Goal: Task Accomplishment & Management: Use online tool/utility

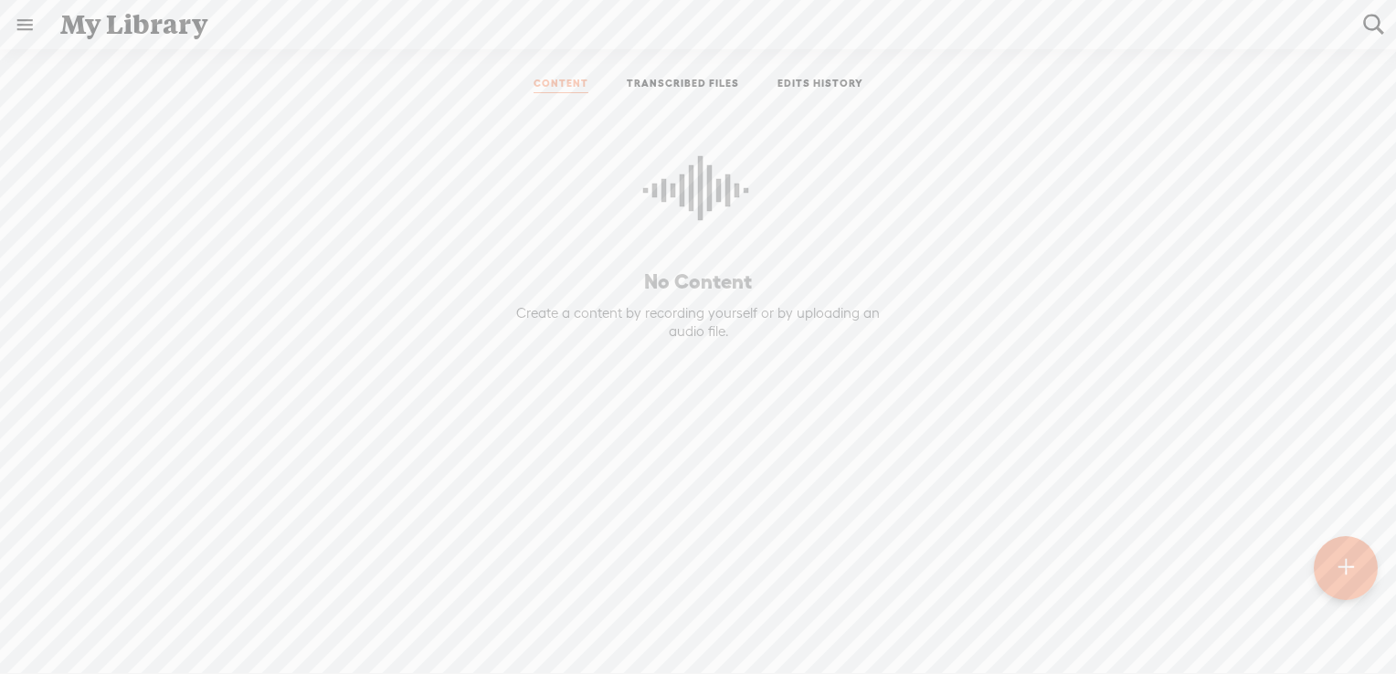
click at [721, 81] on link "TRANSCRIBED FILES" at bounding box center [683, 85] width 112 height 16
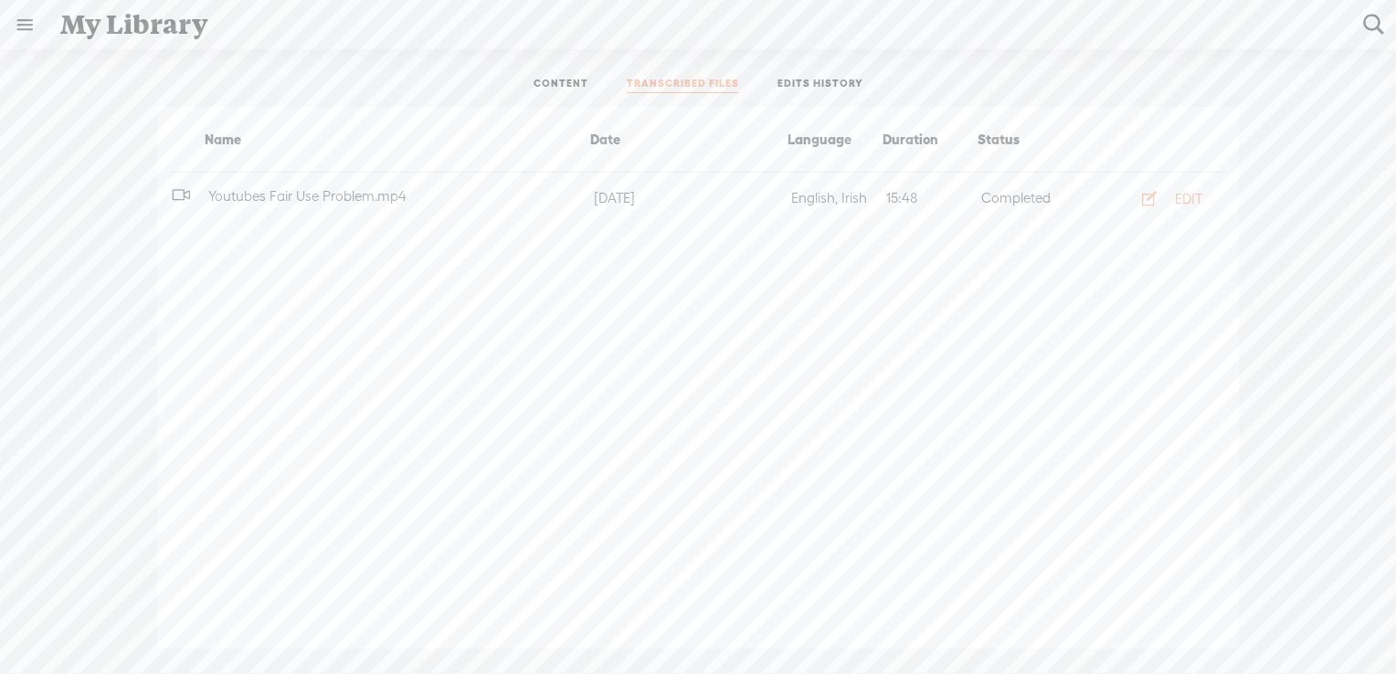
click at [817, 90] on link "EDITS HISTORY" at bounding box center [820, 85] width 86 height 16
click at [636, 82] on link "TRANSCRIBED FILES" at bounding box center [683, 85] width 112 height 16
click at [18, 25] on link at bounding box center [24, 24] width 47 height 47
click at [91, 606] on div "SETTINGS" at bounding box center [121, 631] width 214 height 55
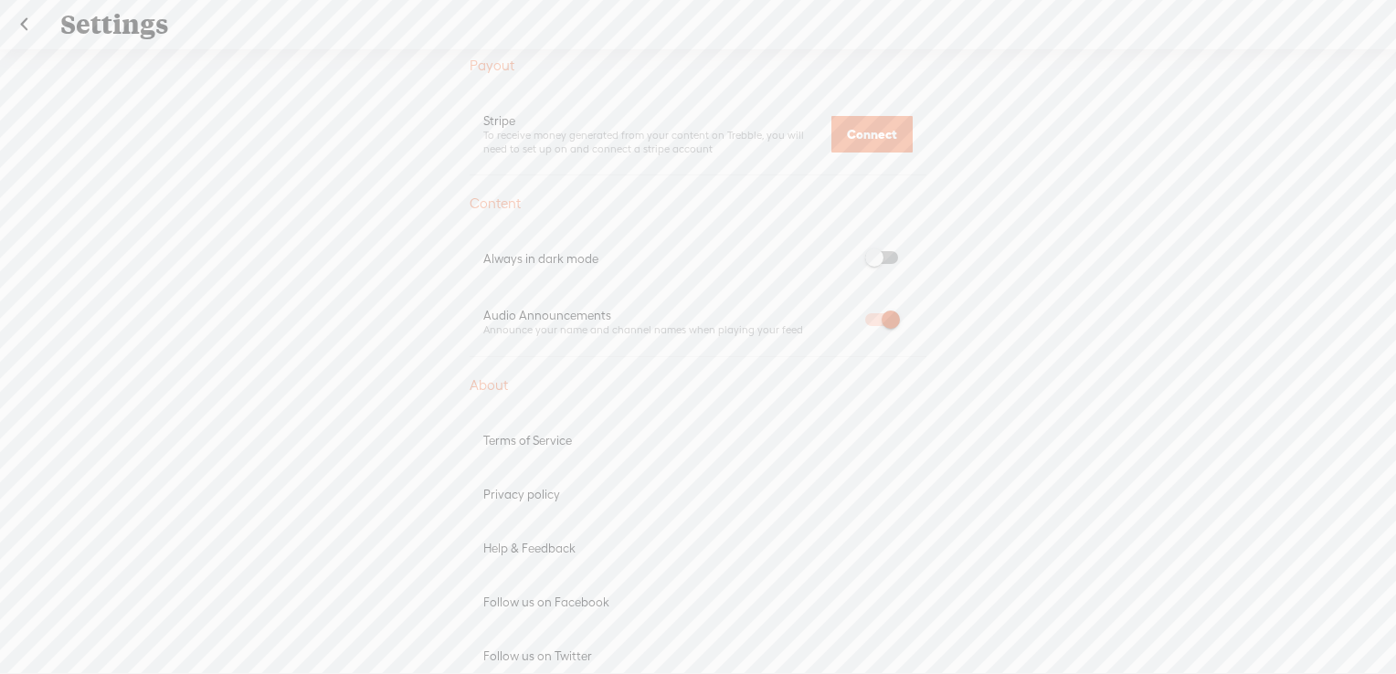
scroll to position [734, 0]
click at [875, 315] on span at bounding box center [881, 316] width 33 height 13
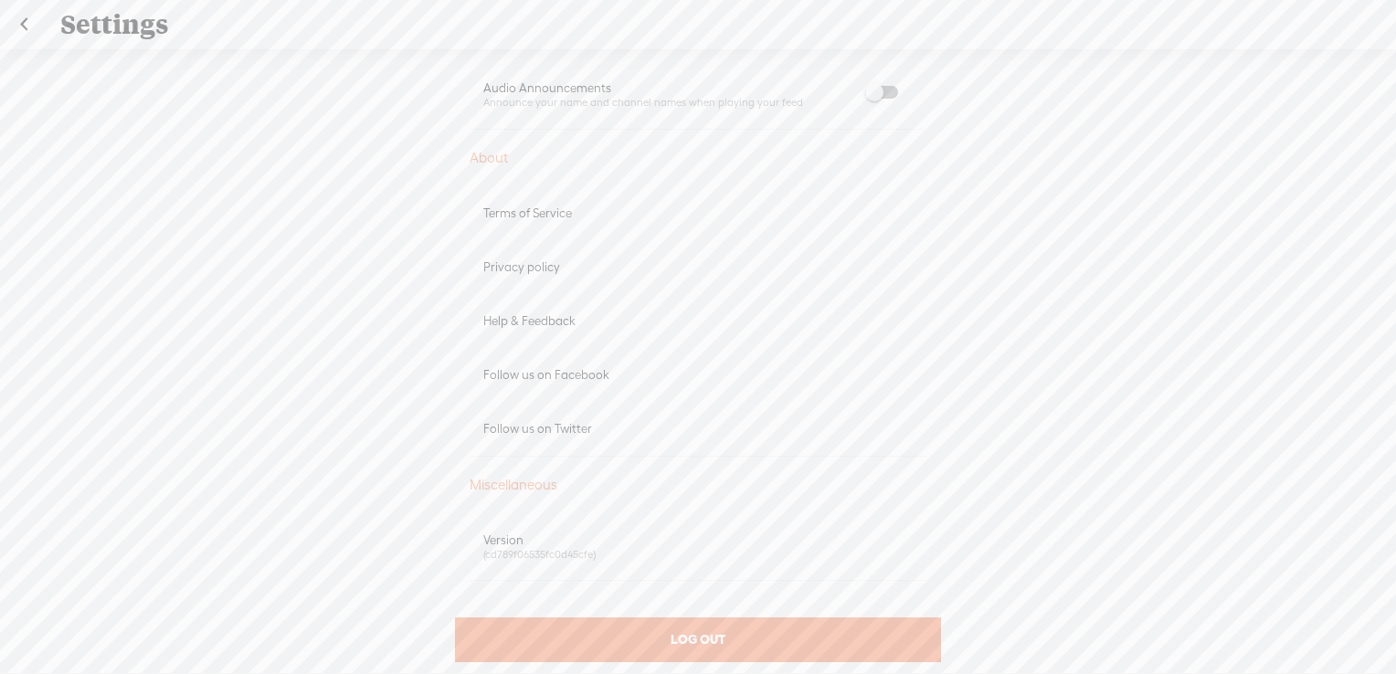
scroll to position [986, 0]
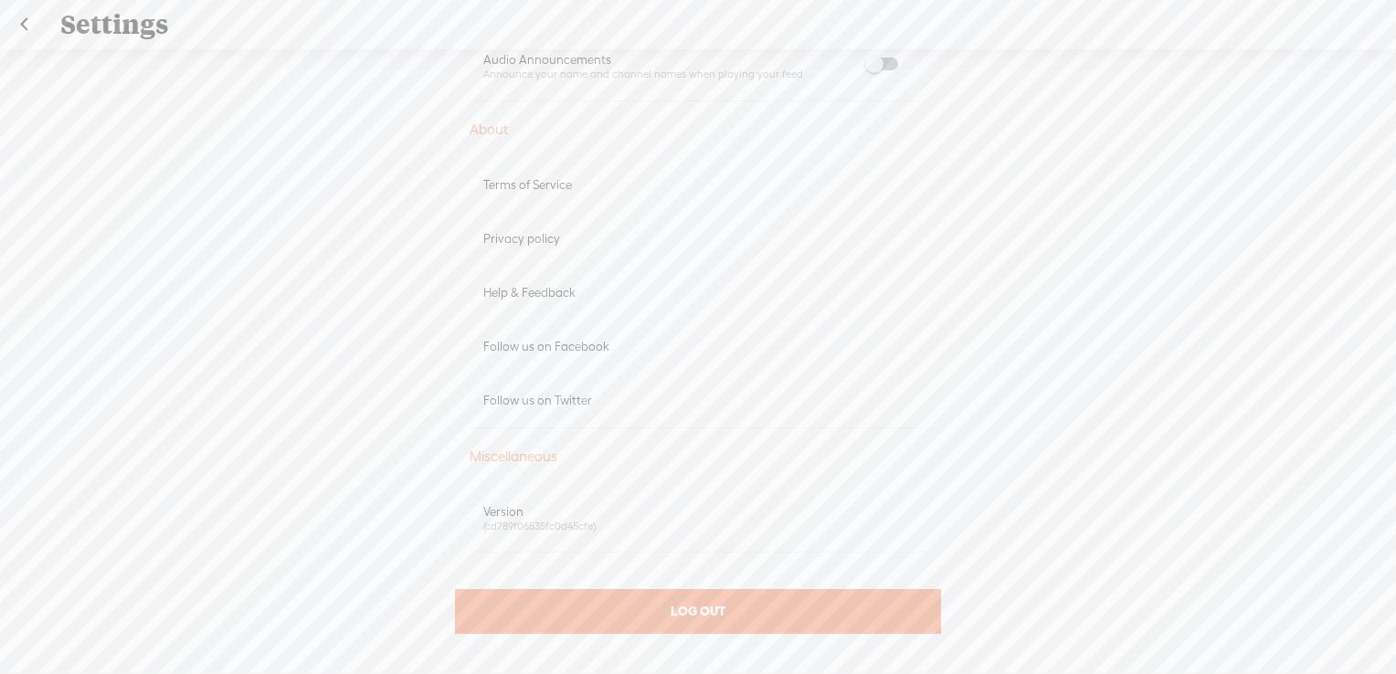
click at [543, 523] on div "(cd789f06535fc0d45cfe)" at bounding box center [697, 527] width 429 height 14
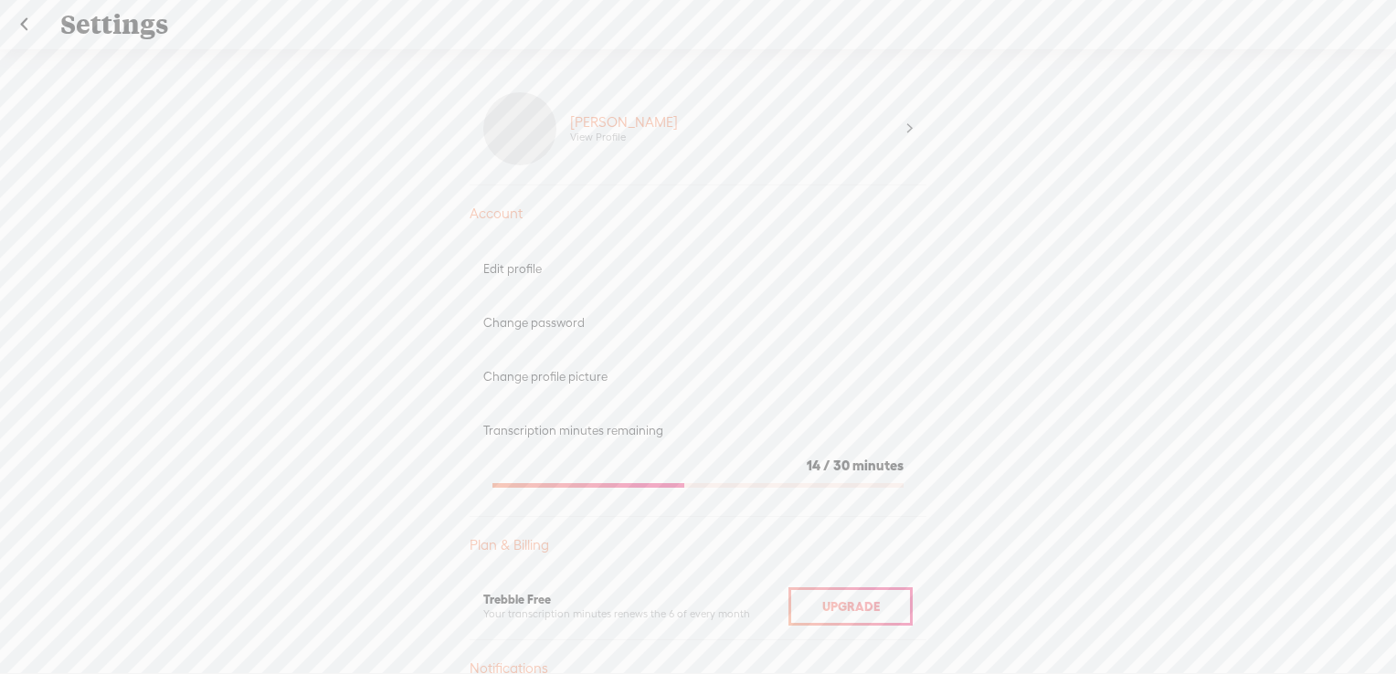
scroll to position [0, 0]
click at [16, 27] on link at bounding box center [24, 24] width 46 height 47
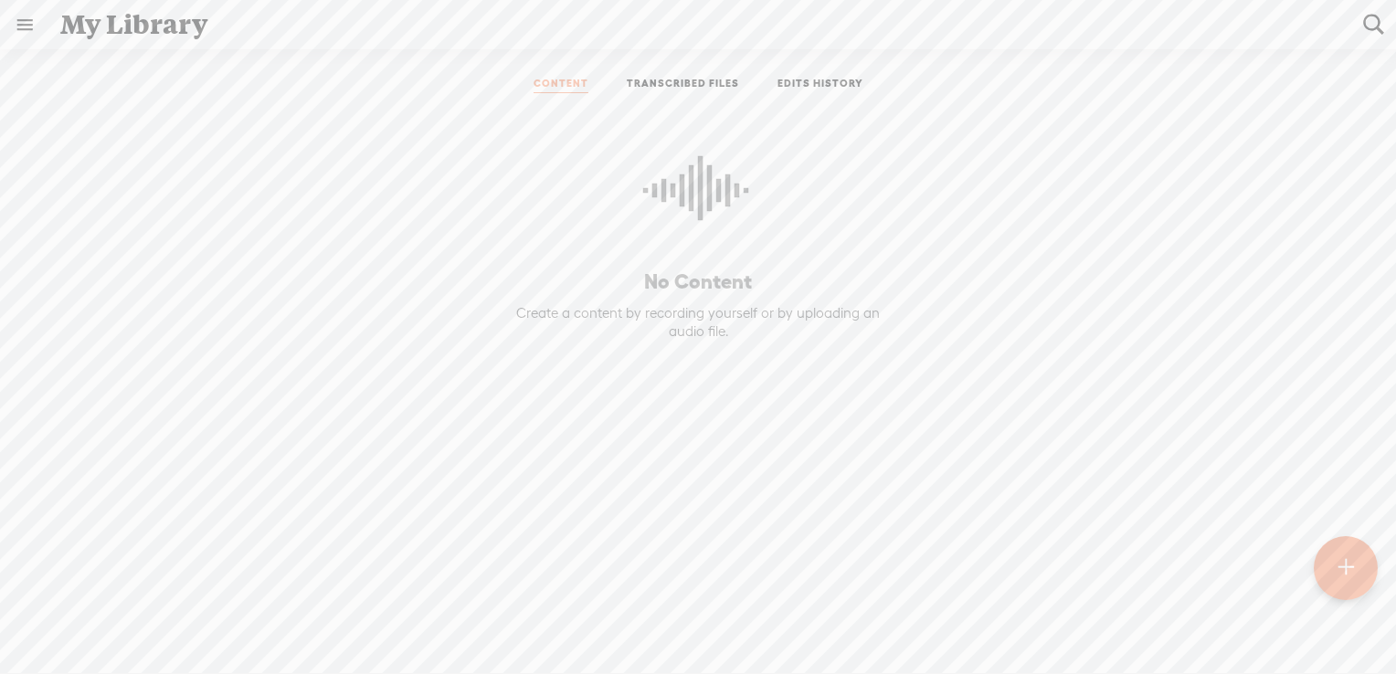
click at [653, 88] on link "TRANSCRIBED FILES" at bounding box center [683, 85] width 112 height 16
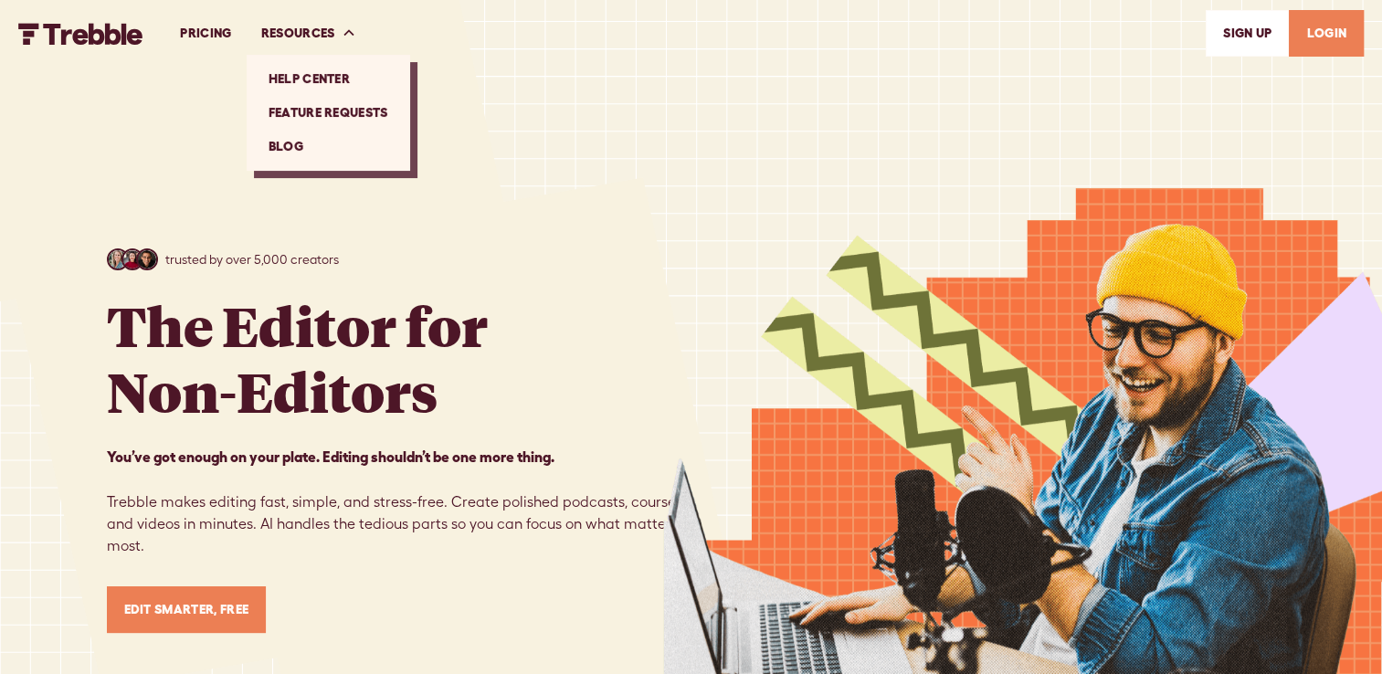
click at [339, 32] on div "RESOURCES" at bounding box center [309, 33] width 125 height 63
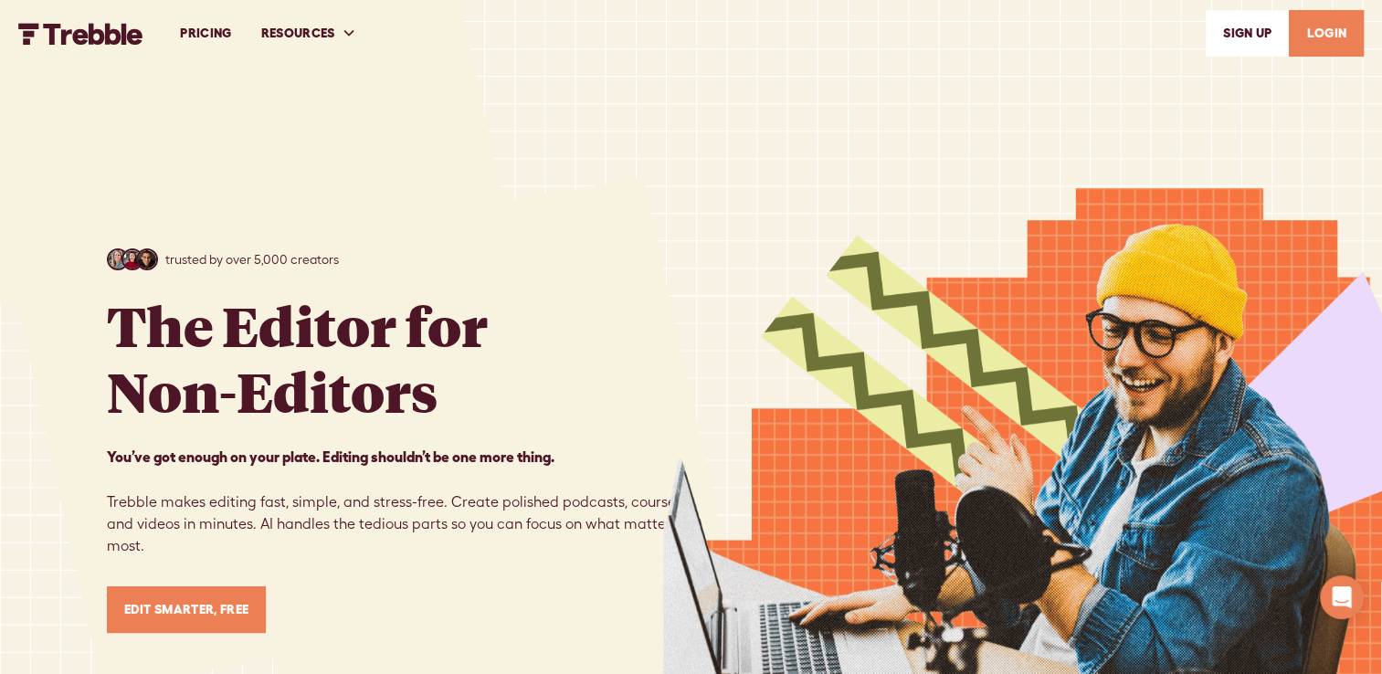
click at [339, 32] on div "RESOURCES" at bounding box center [309, 33] width 125 height 63
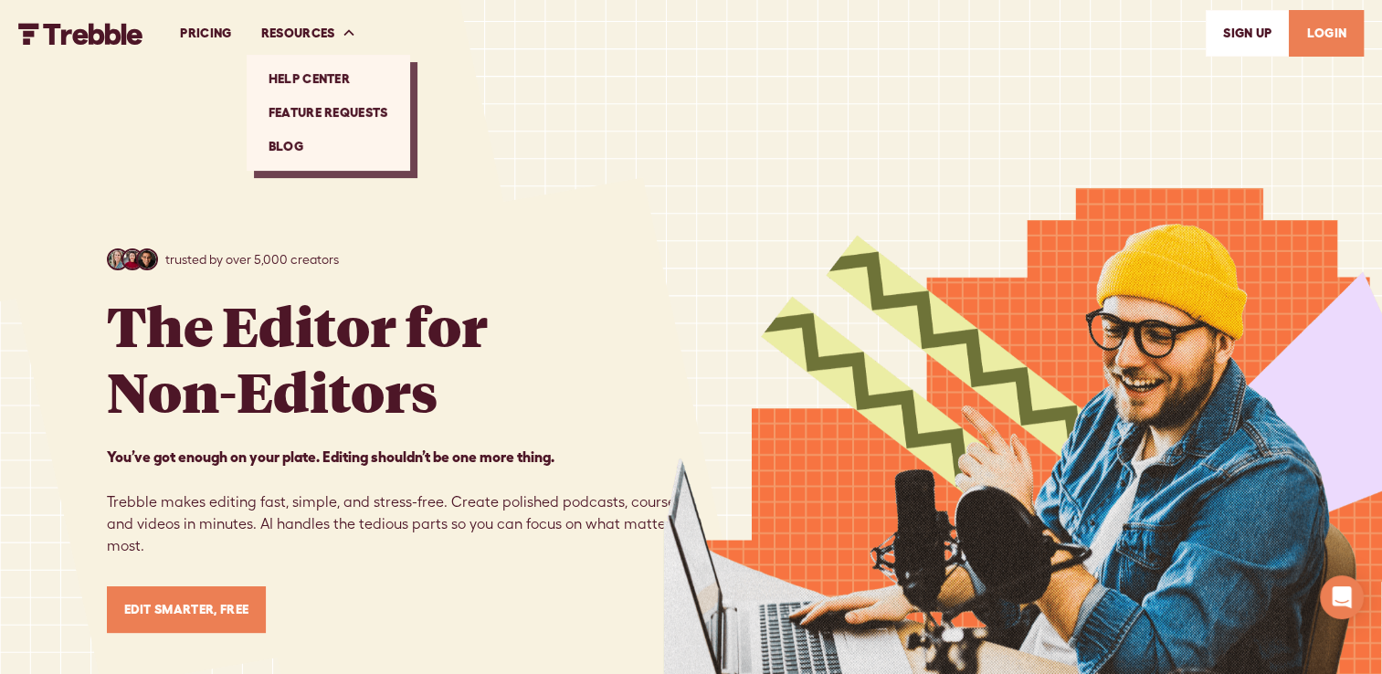
click at [346, 108] on link "Feature Requests" at bounding box center [328, 113] width 149 height 34
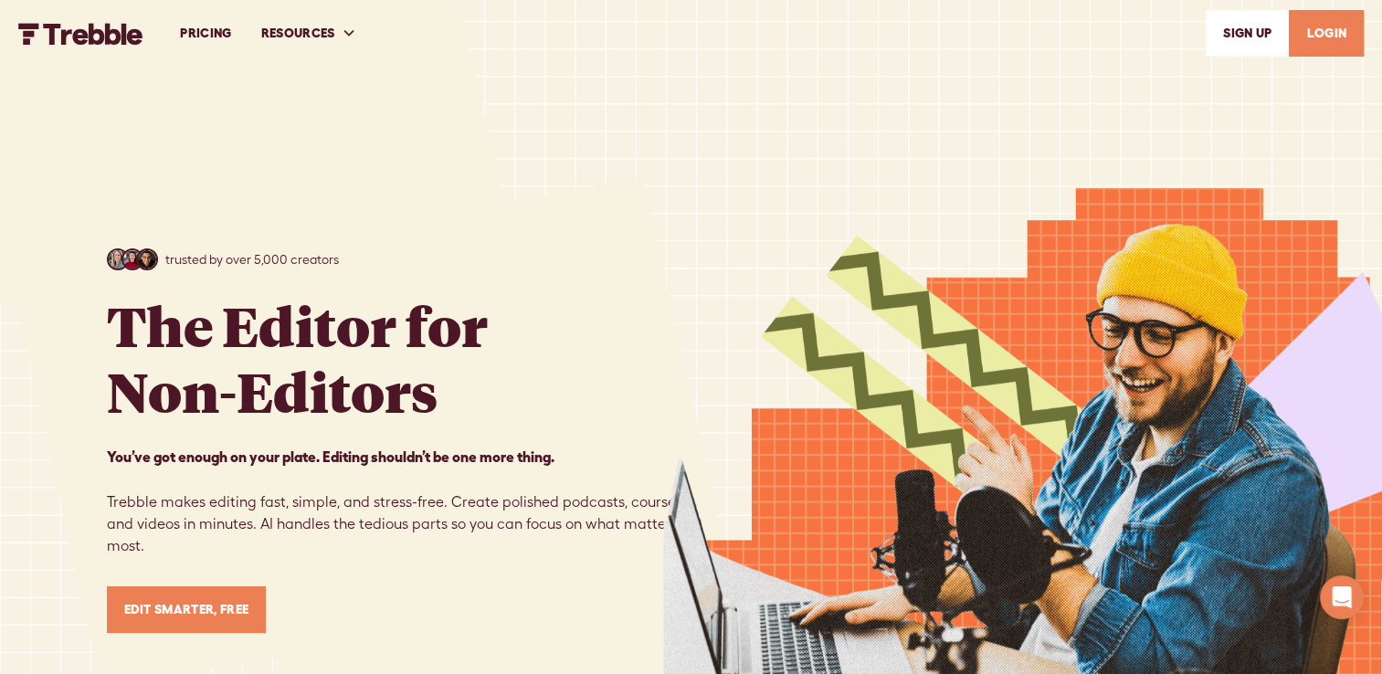
click at [193, 27] on link "PRICING" at bounding box center [205, 33] width 80 height 63
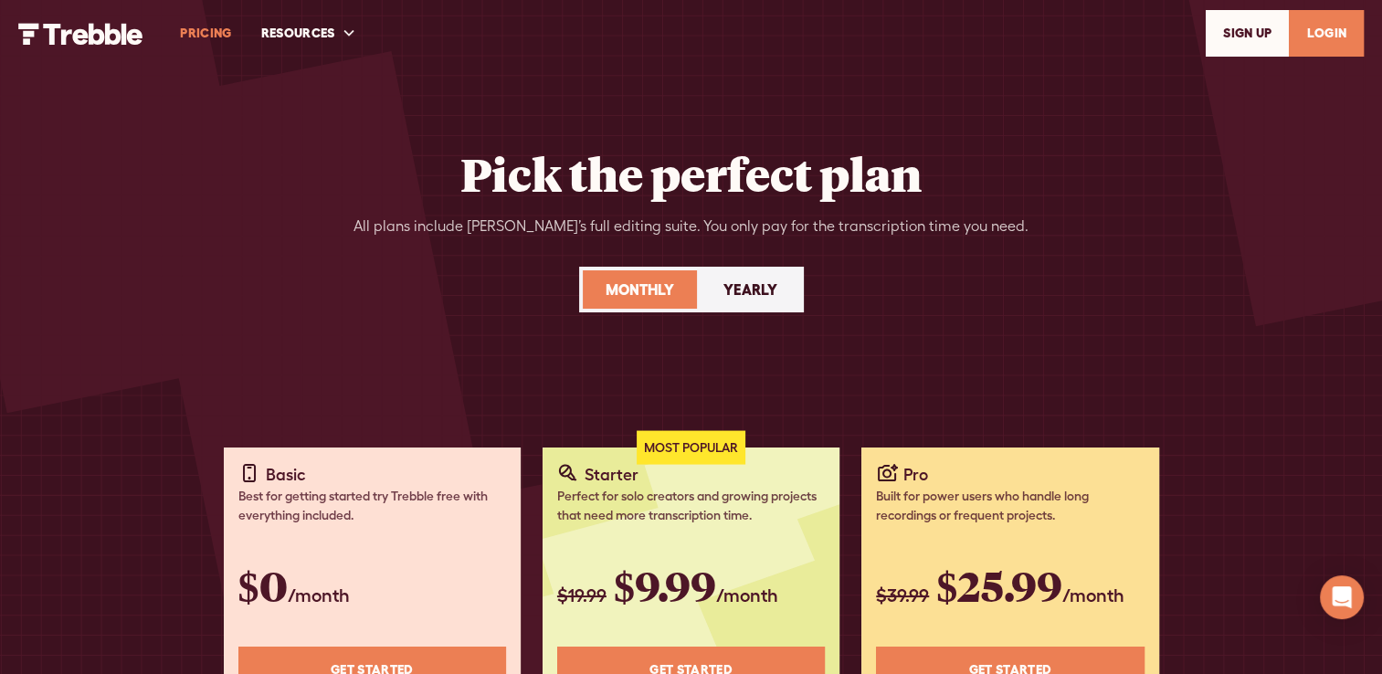
click at [678, 288] on link "Monthly" at bounding box center [640, 289] width 114 height 38
click at [658, 290] on div "Monthly" at bounding box center [640, 290] width 69 height 22
click at [764, 282] on div "Yearly" at bounding box center [750, 290] width 54 height 22
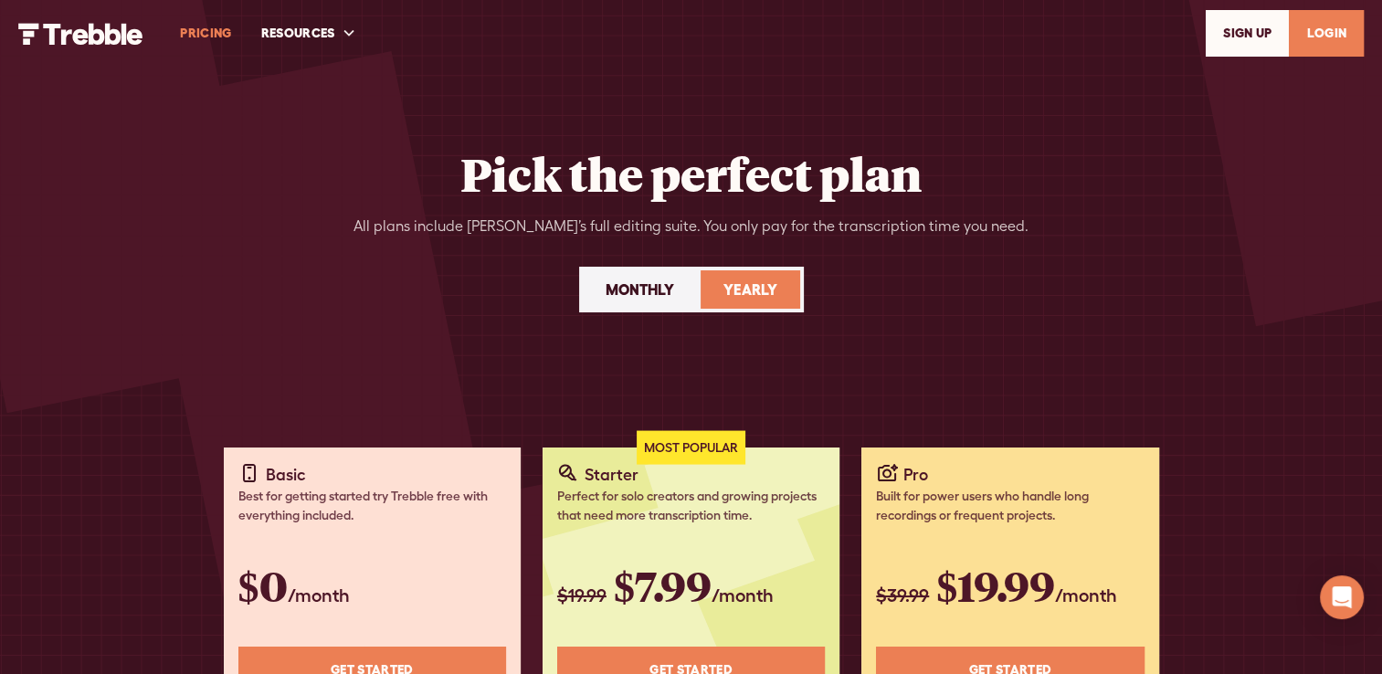
click at [641, 289] on div "Monthly" at bounding box center [640, 290] width 69 height 22
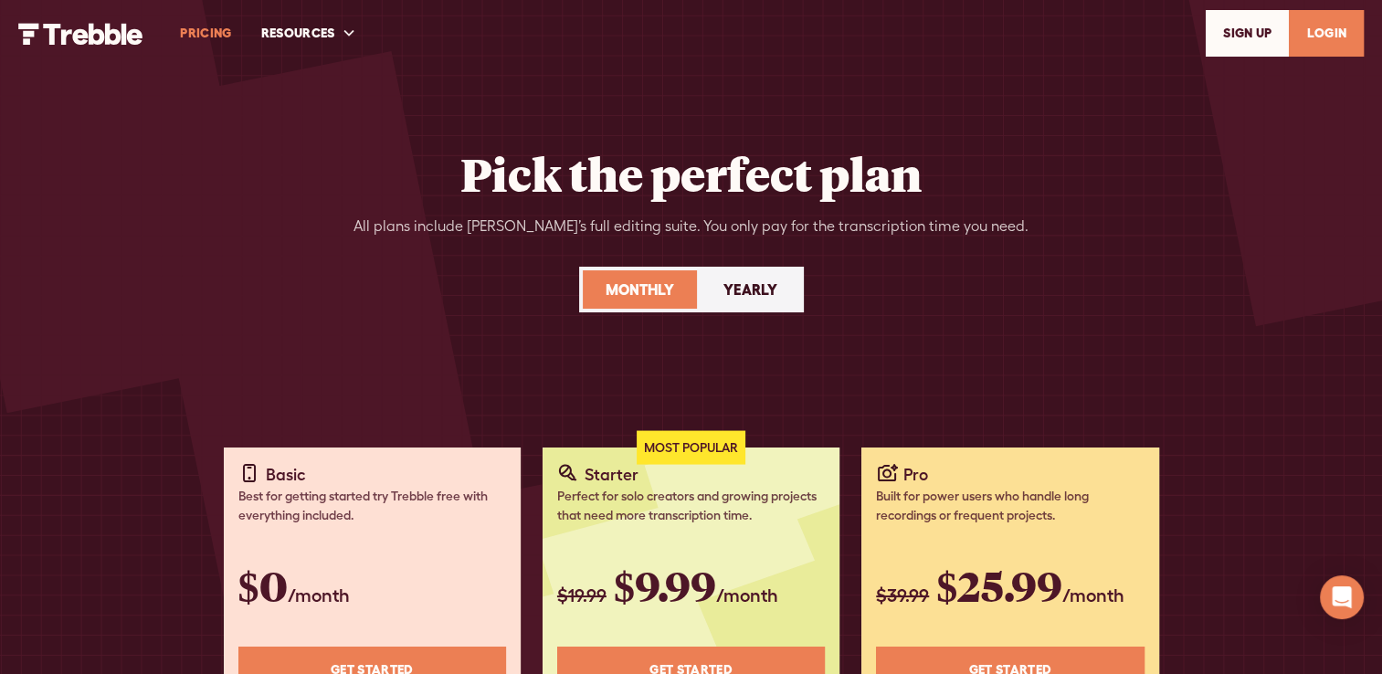
click at [1342, 29] on link "LOGIN" at bounding box center [1326, 33] width 75 height 47
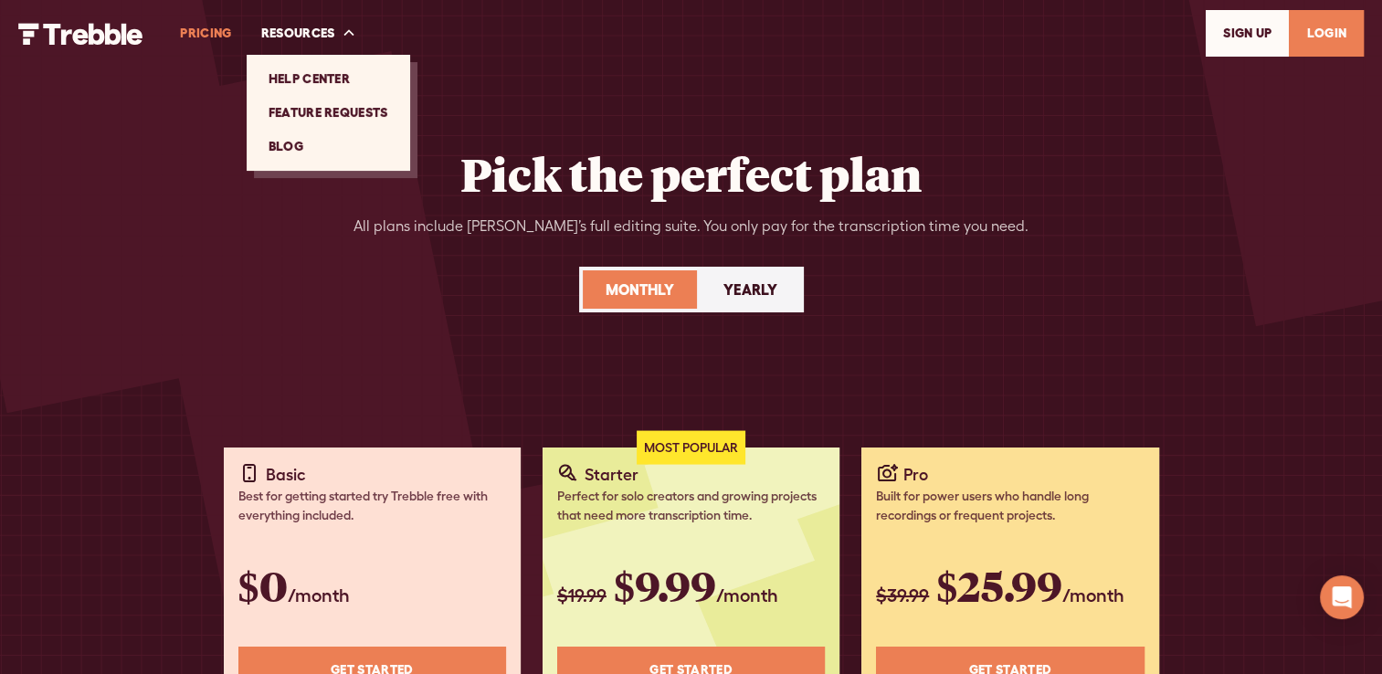
click at [278, 144] on link "Blog" at bounding box center [328, 147] width 149 height 34
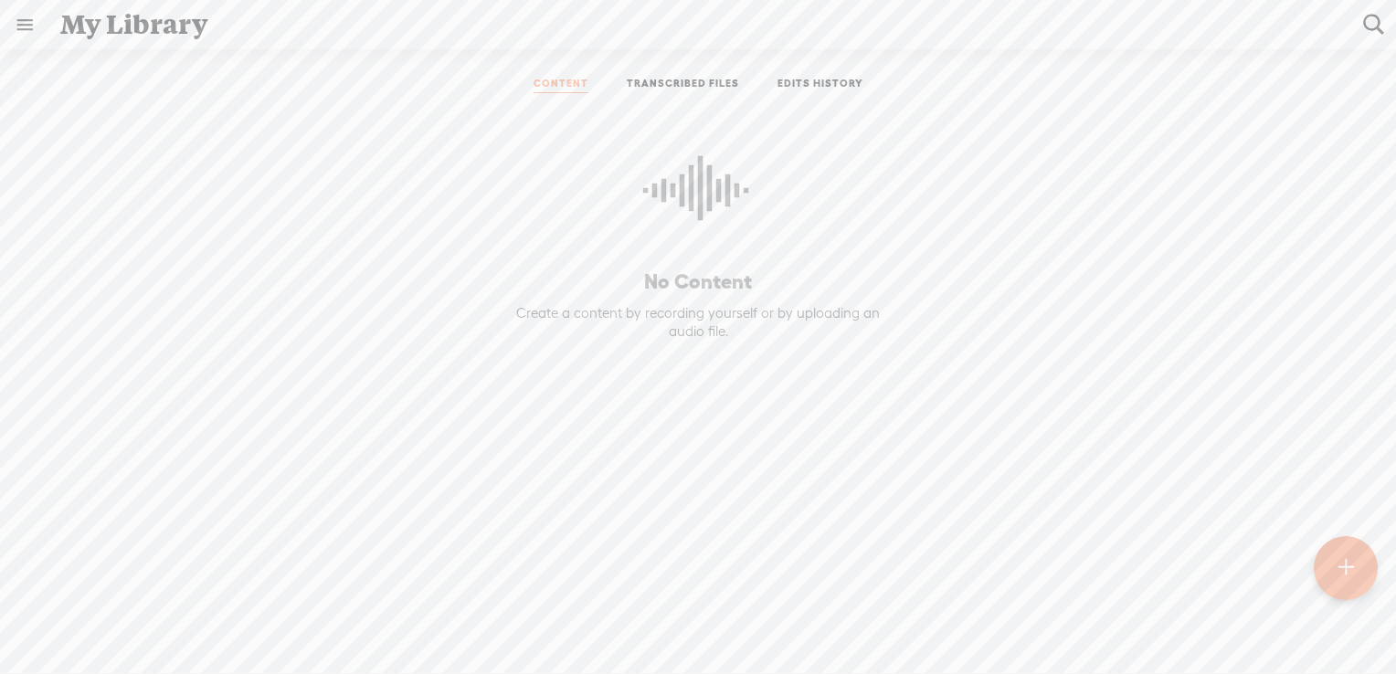
click at [15, 26] on link at bounding box center [24, 24] width 47 height 47
click at [679, 88] on body "You have 14 minutes of transcription remaining. Upgrade to increase your limit …" at bounding box center [698, 336] width 1396 height 673
click at [679, 88] on link "TRANSCRIBED FILES" at bounding box center [683, 85] width 112 height 16
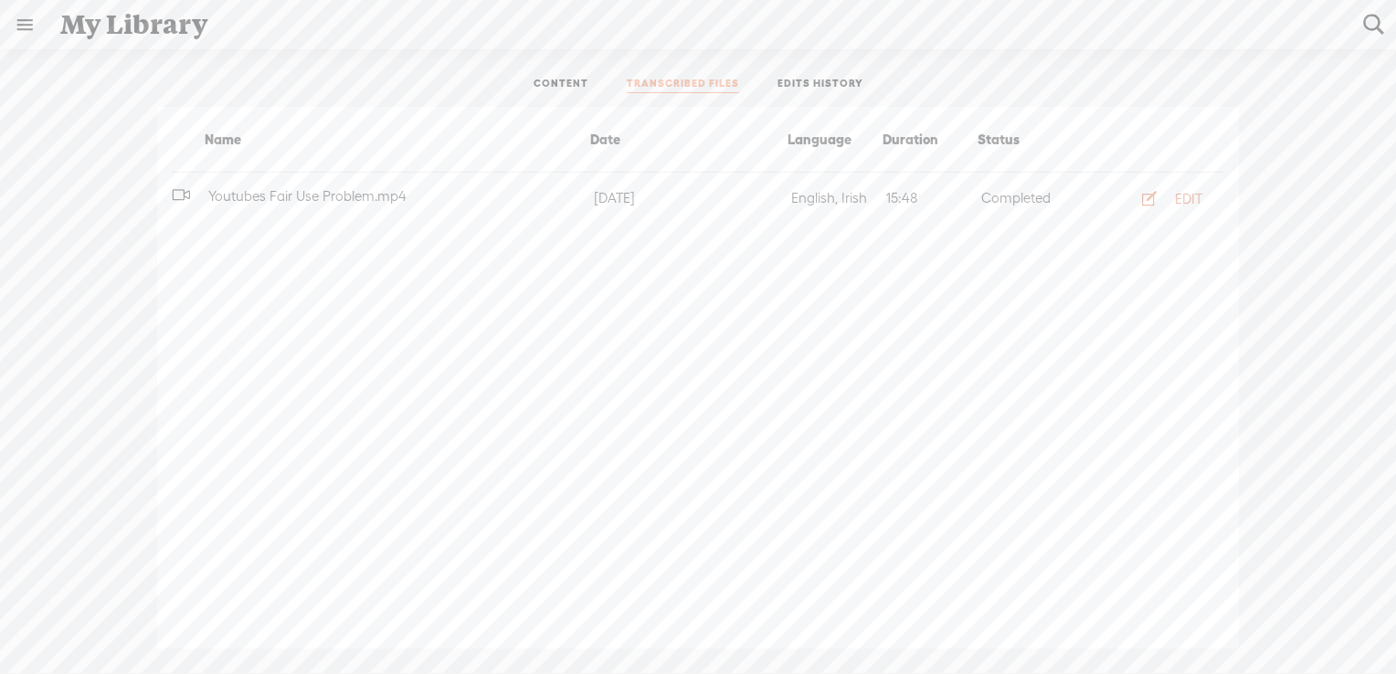
click at [1168, 197] on button "EDIT" at bounding box center [1166, 198] width 100 height 29
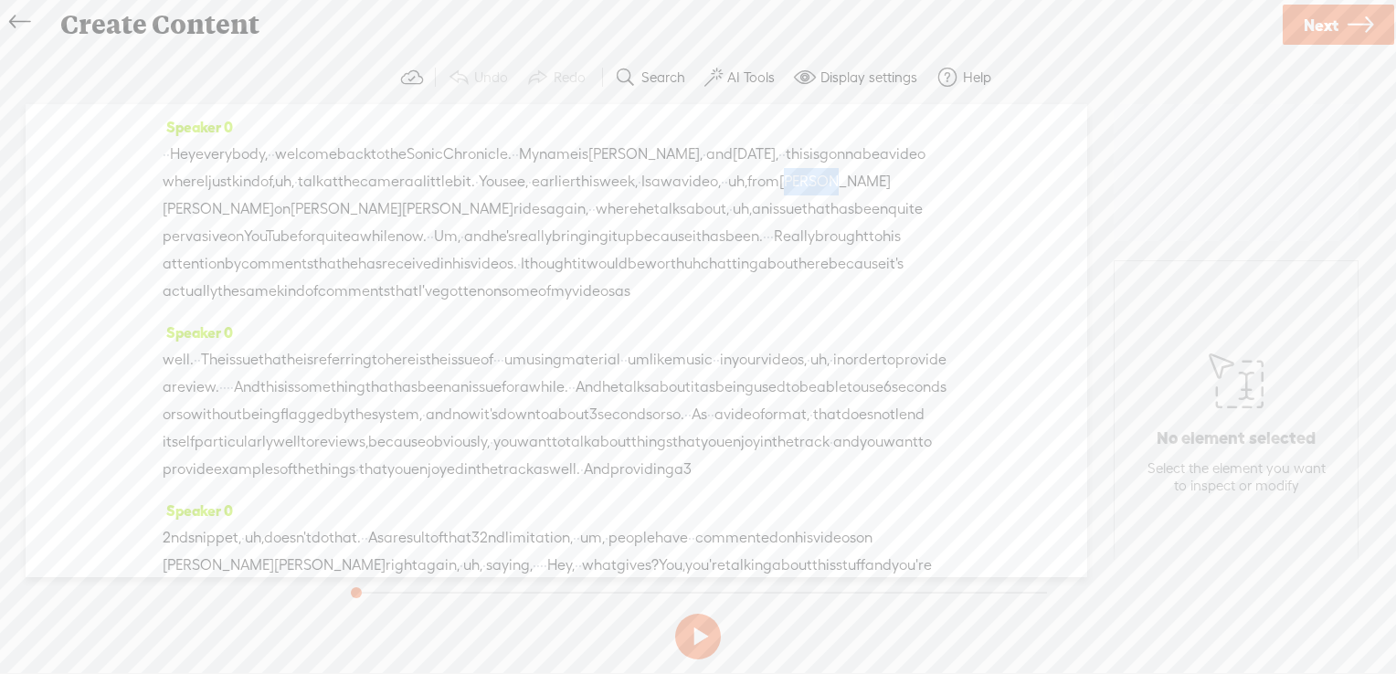
drag, startPoint x: 350, startPoint y: 209, endPoint x: 384, endPoint y: 209, distance: 33.8
click at [779, 195] on span "Justin" at bounding box center [834, 181] width 111 height 27
click at [512, 171] on span "More" at bounding box center [517, 164] width 35 height 18
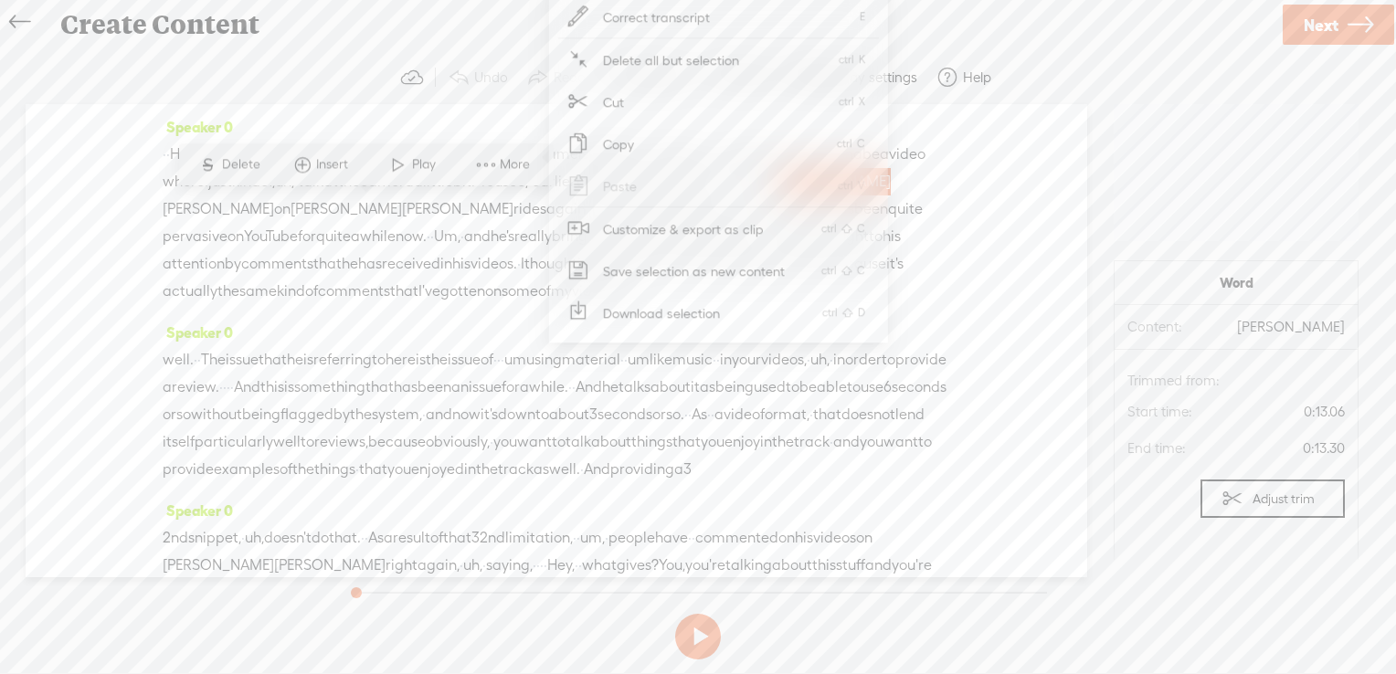
click at [538, 305] on span "of" at bounding box center [544, 291] width 13 height 27
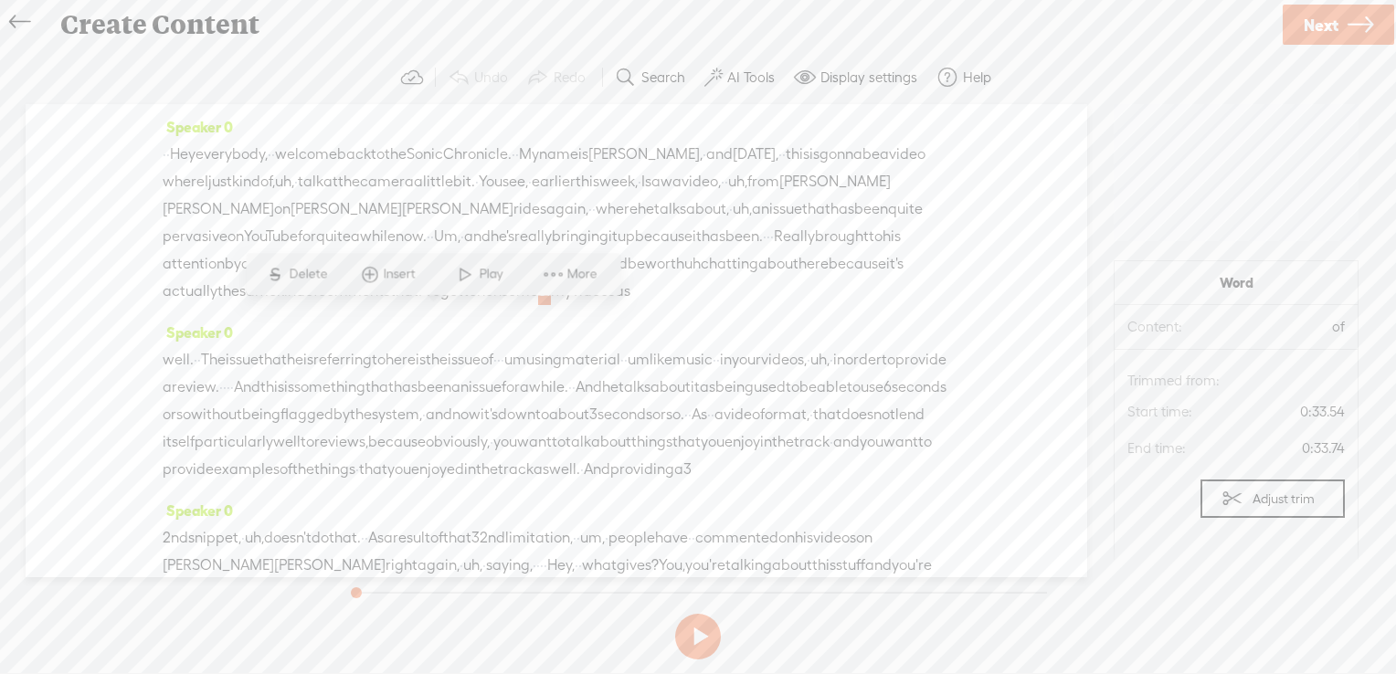
click at [734, 79] on label "AI Tools" at bounding box center [750, 78] width 47 height 18
click at [771, 132] on link at bounding box center [766, 130] width 18 height 18
click at [771, 132] on div "Speaker 0 · · Hey everybody, · · welcome back to the Sonic Chronicle. · · My na…" at bounding box center [556, 216] width 787 height 206
click at [502, 172] on span "You" at bounding box center [491, 181] width 24 height 27
click at [546, 213] on span "rides" at bounding box center [529, 208] width 33 height 27
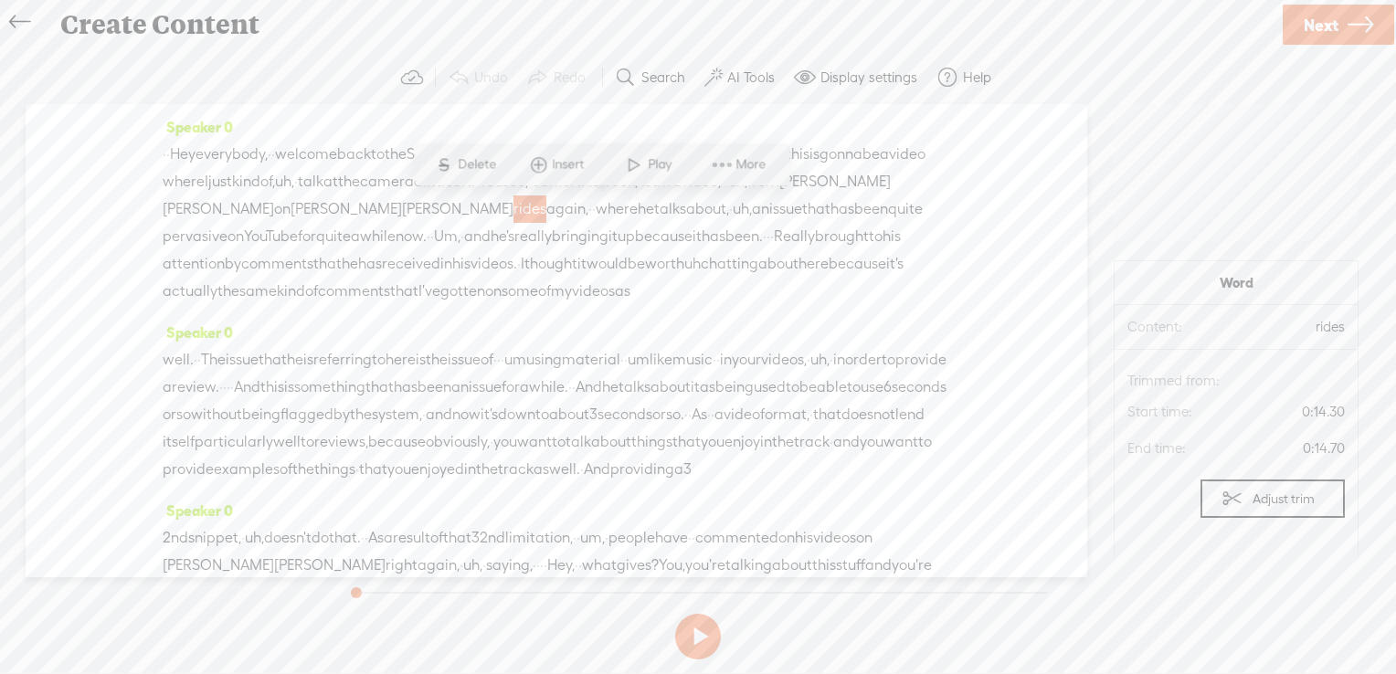
click at [417, 401] on span "has" at bounding box center [406, 387] width 24 height 27
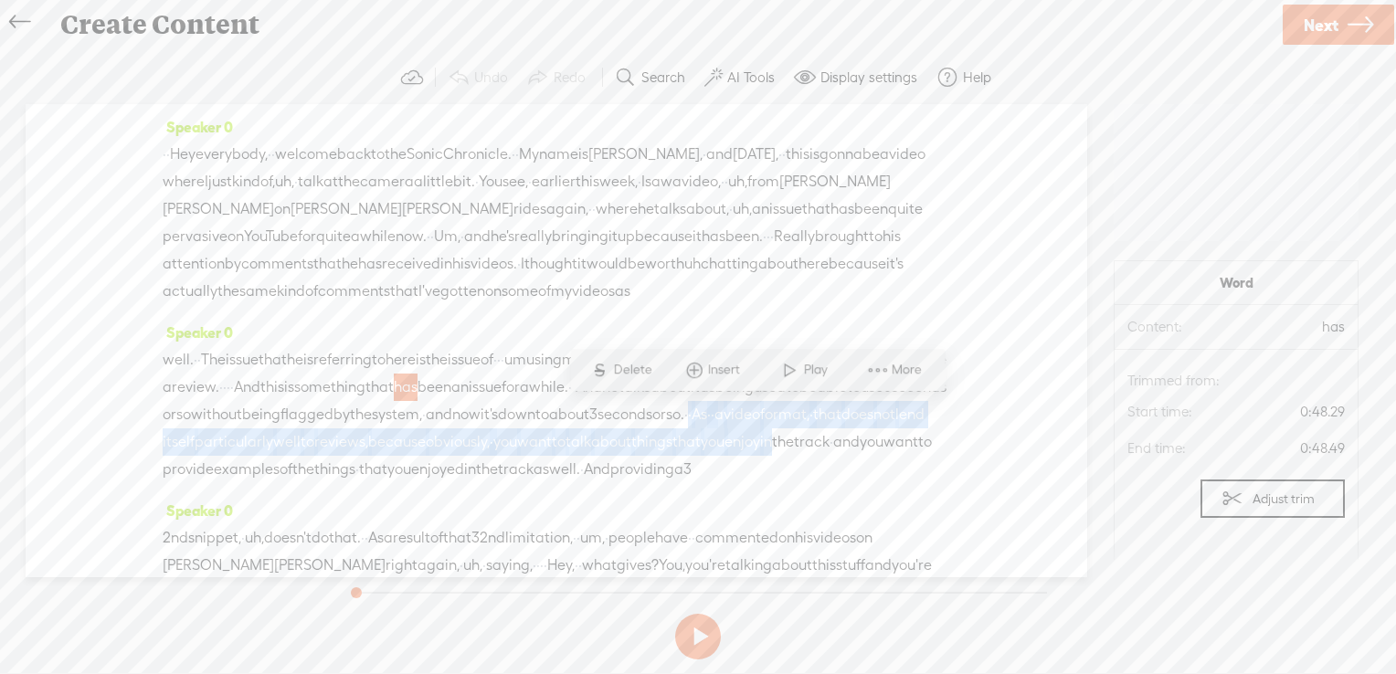
drag, startPoint x: 588, startPoint y: 455, endPoint x: 879, endPoint y: 494, distance: 293.1
click at [879, 483] on div "well. · · The issue that he is referring to here is the issue of · · · um using…" at bounding box center [556, 414] width 787 height 137
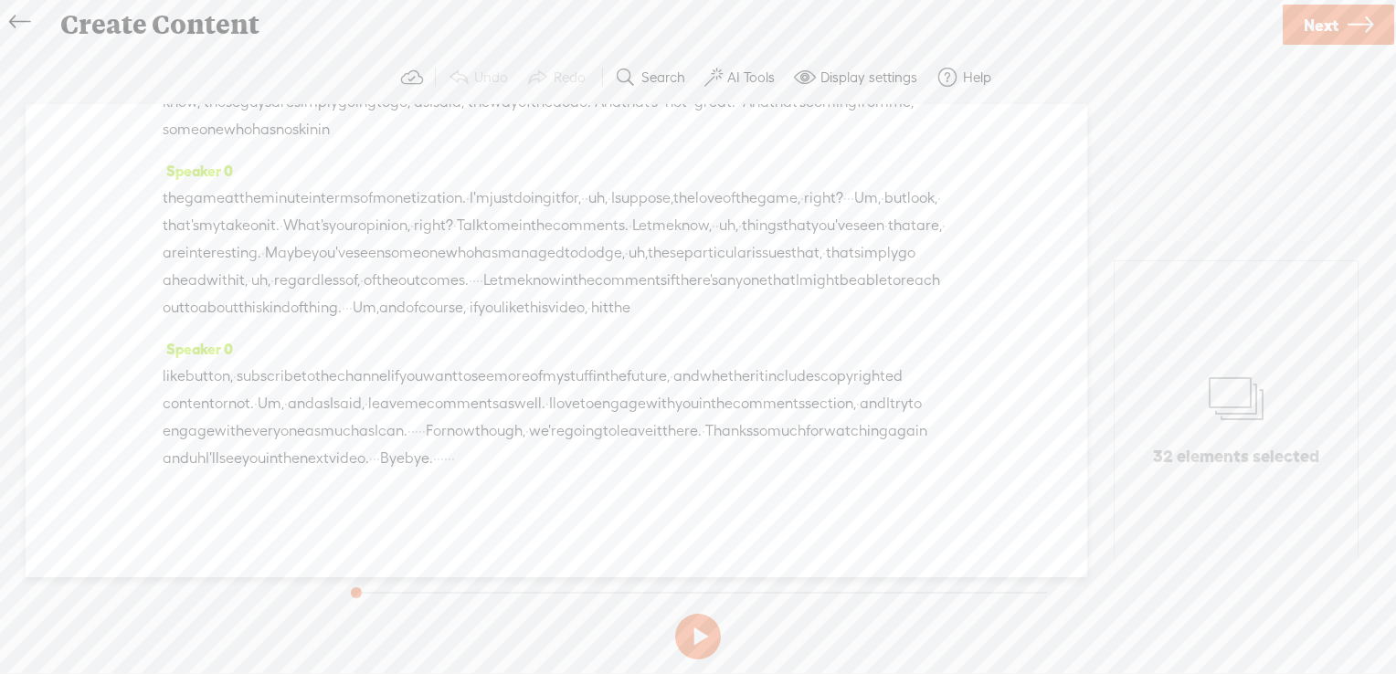
scroll to position [5846, 0]
click at [843, 81] on label "Display settings" at bounding box center [868, 78] width 97 height 18
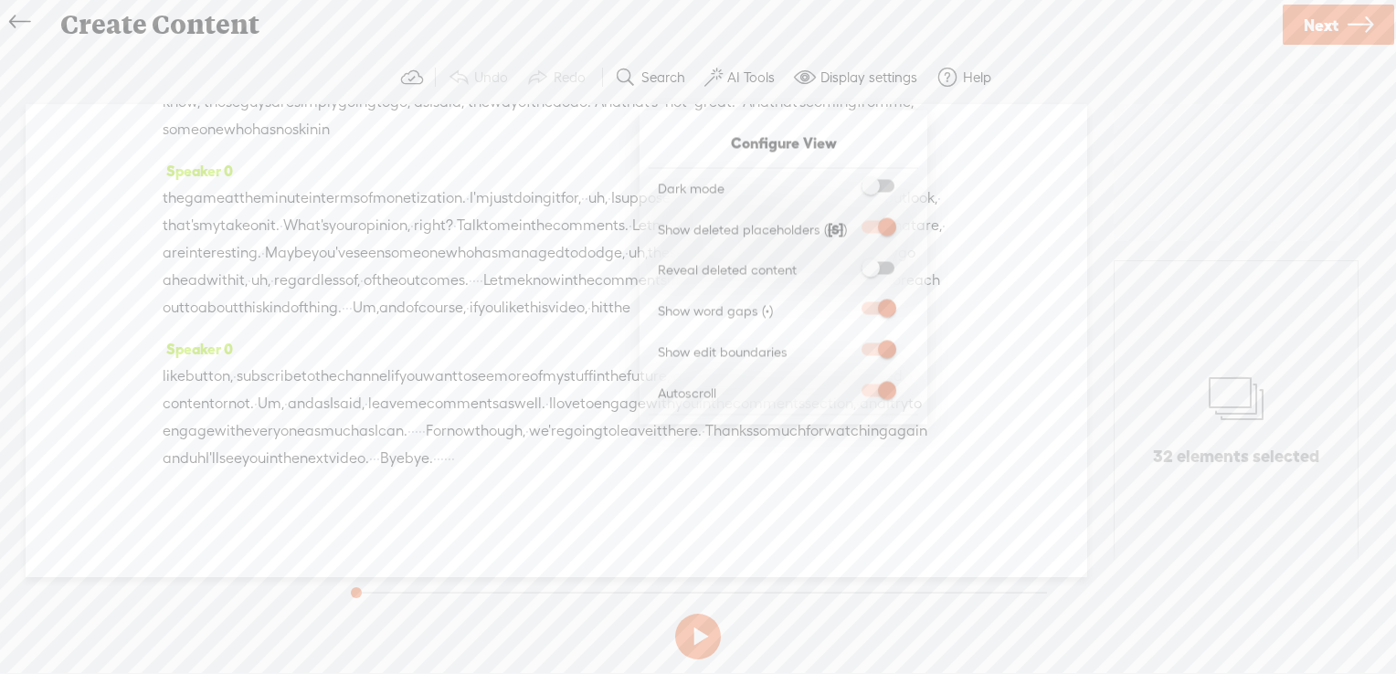
click at [880, 348] on span at bounding box center [877, 349] width 33 height 13
click at [847, 343] on input "checkbox" at bounding box center [847, 343] width 0 height 0
click at [880, 348] on span at bounding box center [877, 349] width 33 height 13
click at [847, 343] on input "checkbox" at bounding box center [847, 343] width 0 height 0
click at [870, 267] on span at bounding box center [877, 267] width 33 height 13
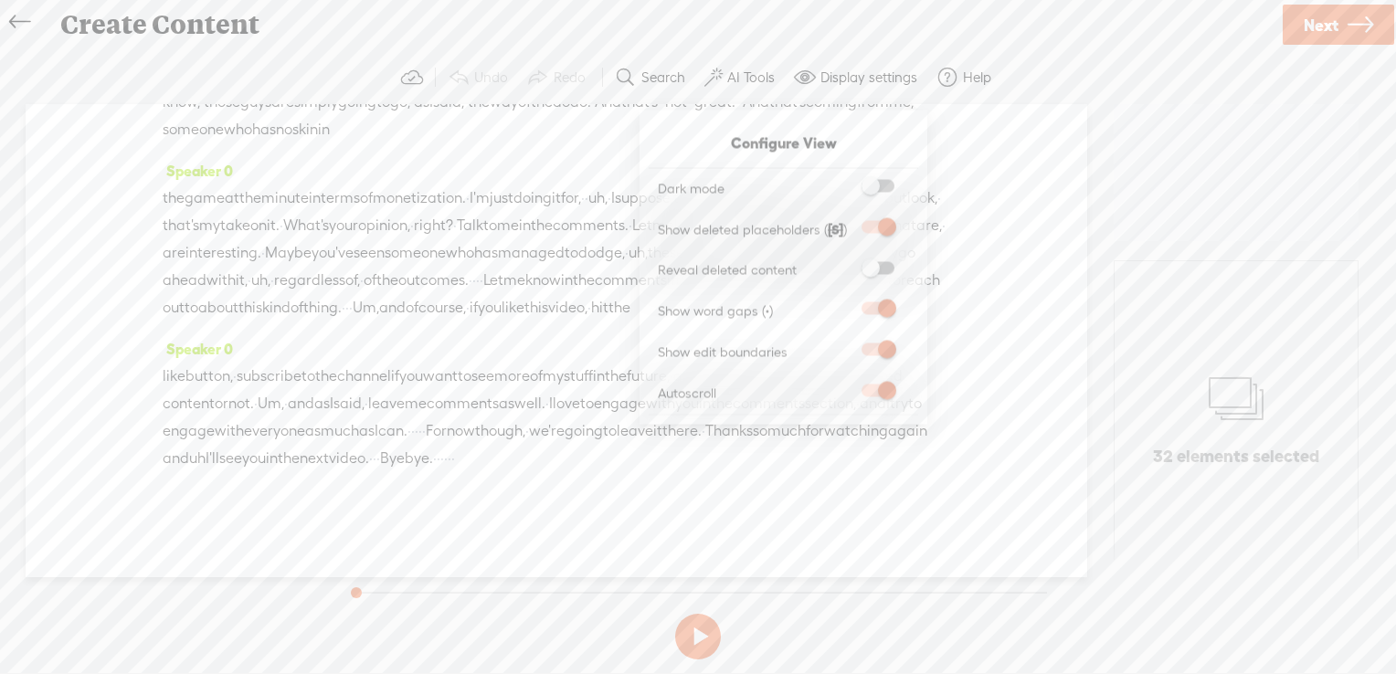
click at [847, 261] on input "checkbox" at bounding box center [847, 261] width 0 height 0
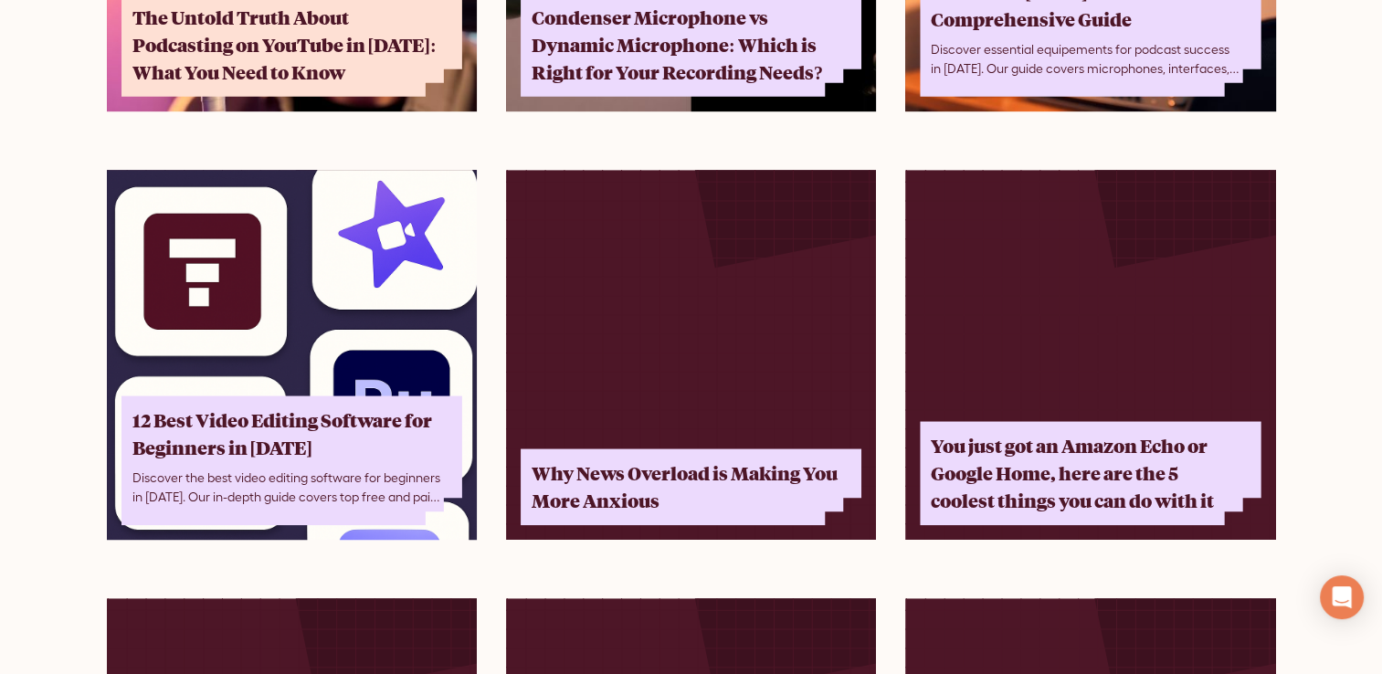
scroll to position [1087, 0]
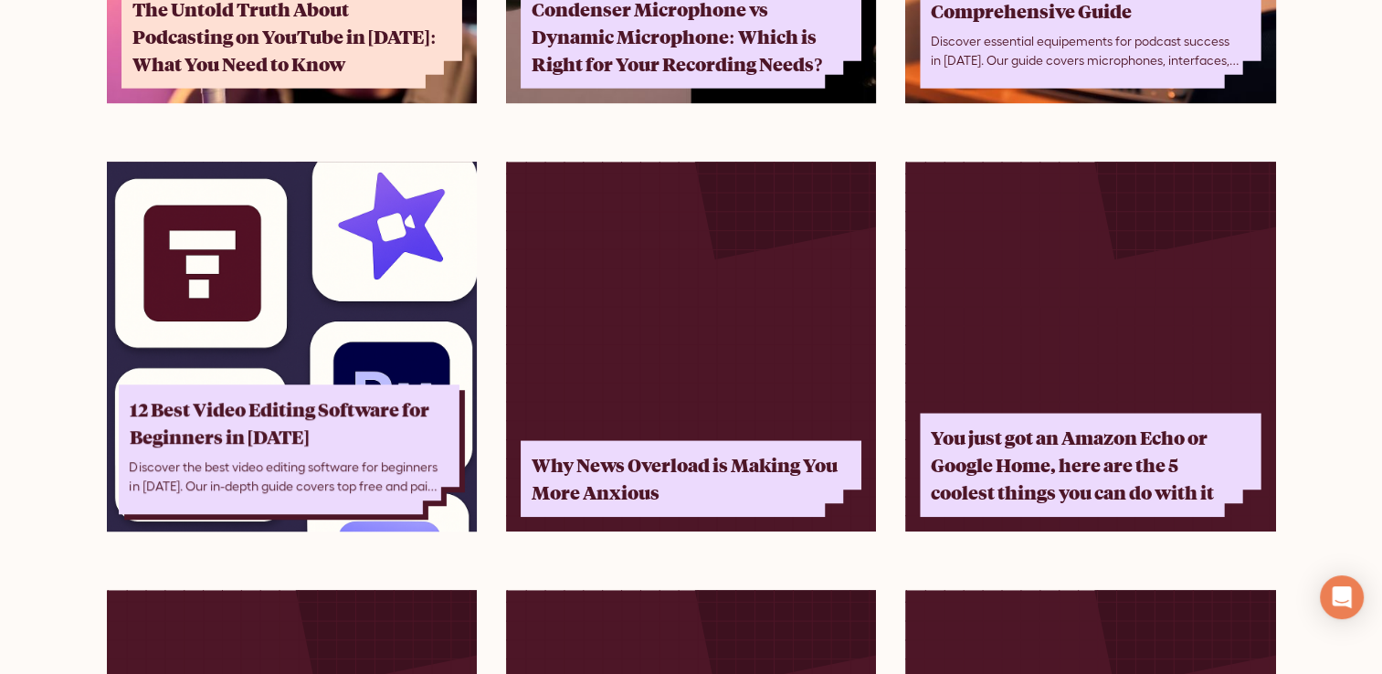
click at [218, 416] on div "12 Best Video Editing Software for Beginners in [DATE]" at bounding box center [284, 422] width 308 height 55
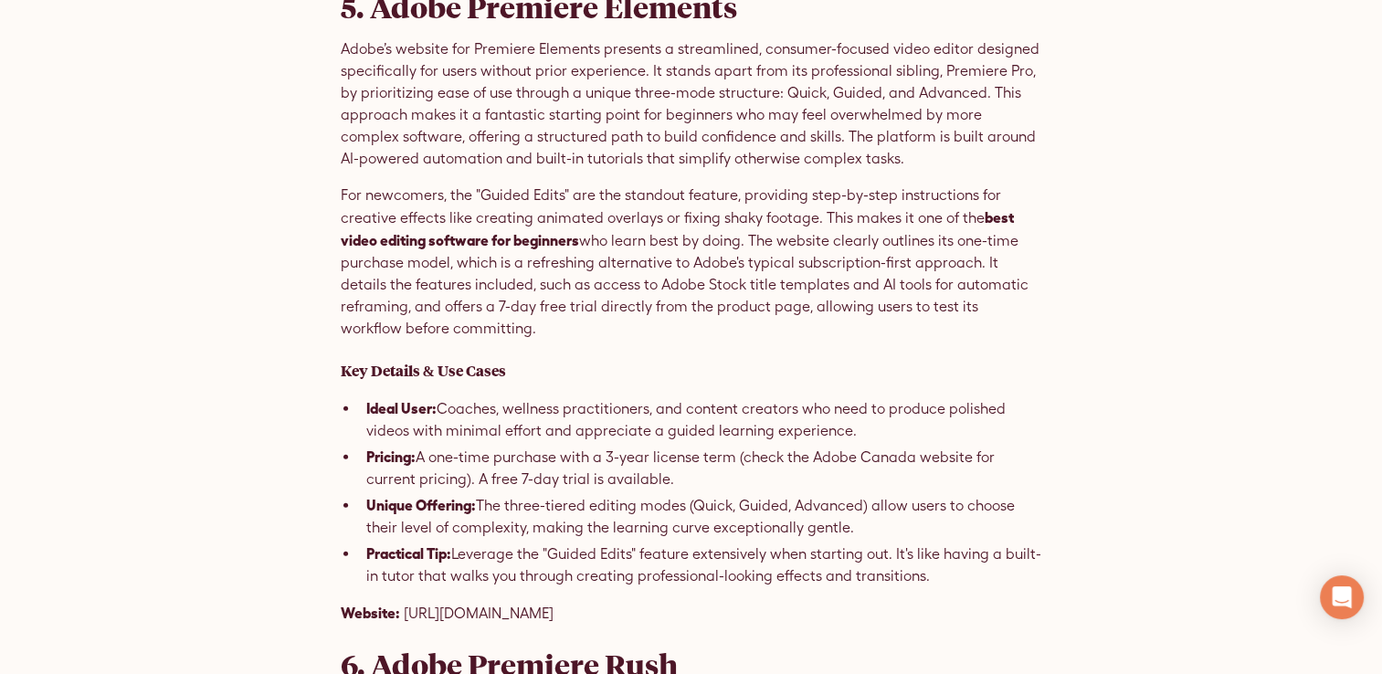
scroll to position [5129, 0]
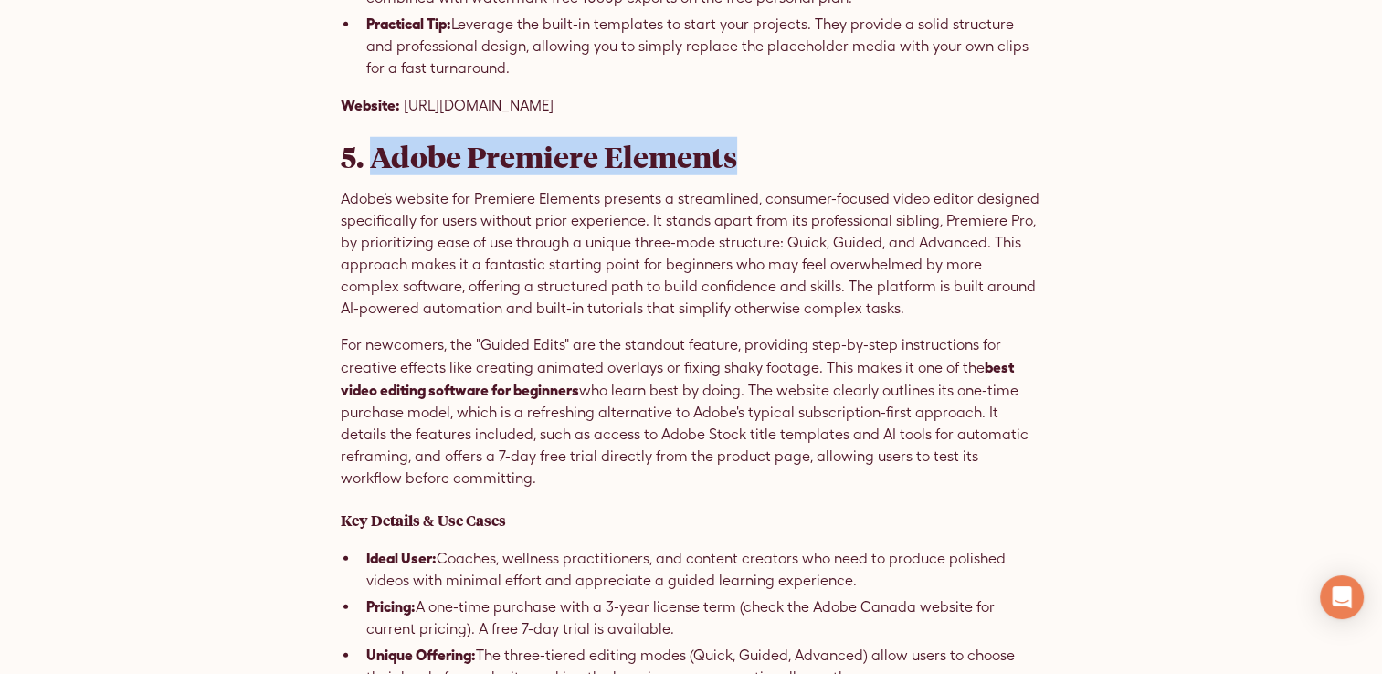
drag, startPoint x: 371, startPoint y: 101, endPoint x: 741, endPoint y: 98, distance: 369.9
click at [741, 139] on h2 "5. Adobe Premiere Elements" at bounding box center [691, 156] width 701 height 35
copy h2 "Adobe Premiere Elements"
click at [506, 97] on link "[URL][DOMAIN_NAME]" at bounding box center [479, 105] width 150 height 17
